Goal: Task Accomplishment & Management: Manage account settings

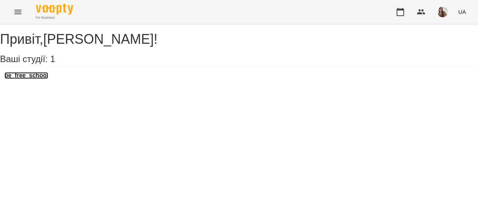
click at [21, 79] on h3 "be_free_school" at bounding box center [26, 75] width 44 height 7
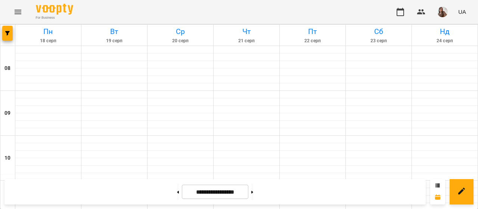
scroll to position [280, 0]
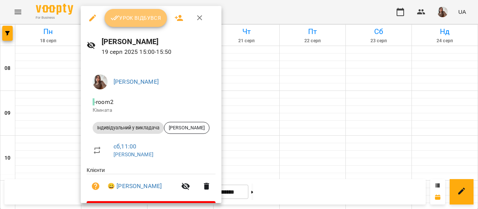
click at [133, 20] on span "Урок відбувся" at bounding box center [136, 17] width 51 height 9
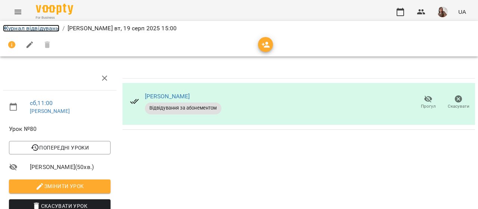
click at [48, 28] on link "Журнал відвідувань" at bounding box center [31, 28] width 56 height 7
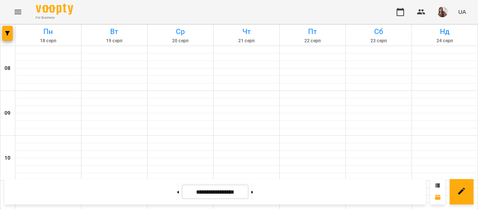
scroll to position [261, 0]
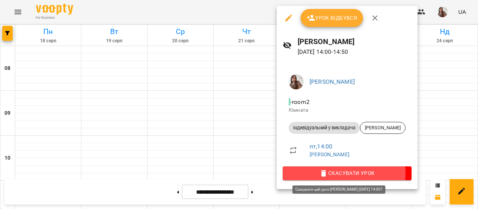
click at [332, 173] on span "Скасувати Урок" at bounding box center [347, 172] width 117 height 9
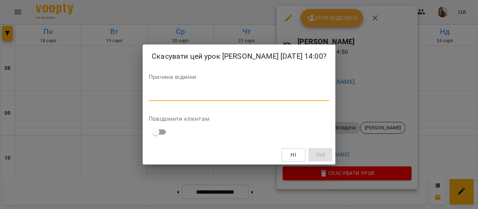
click at [203, 95] on textarea at bounding box center [239, 94] width 181 height 7
click at [204, 98] on textarea at bounding box center [239, 94] width 181 height 7
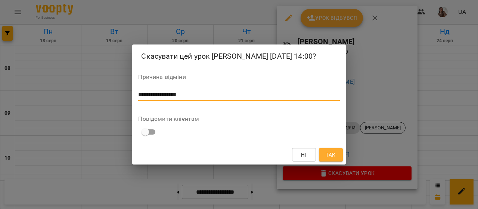
type textarea "**********"
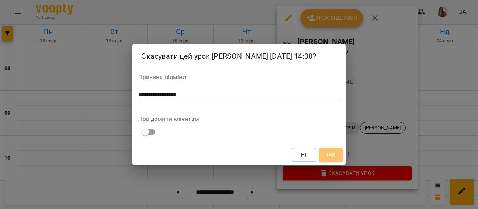
click at [332, 155] on span "Так" at bounding box center [331, 154] width 10 height 9
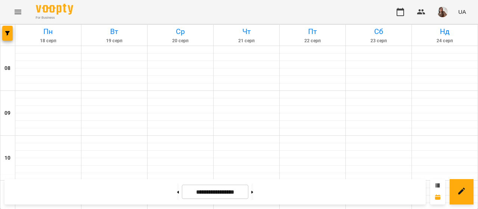
scroll to position [542, 0]
